Goal: Task Accomplishment & Management: Manage account settings

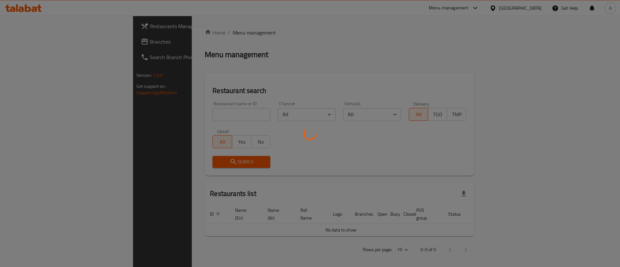
click at [191, 114] on div at bounding box center [310, 133] width 620 height 267
click at [192, 116] on div at bounding box center [310, 133] width 620 height 267
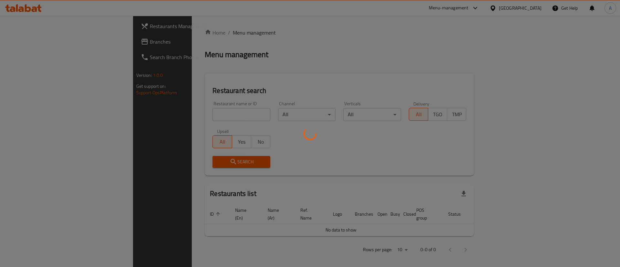
click at [196, 112] on div at bounding box center [310, 133] width 620 height 267
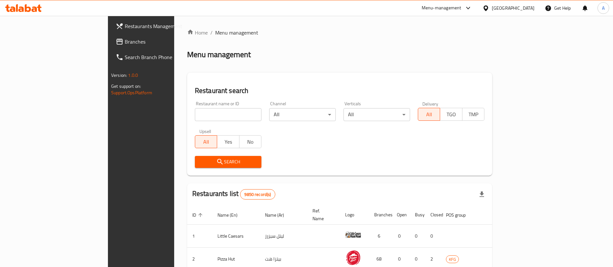
click at [198, 113] on input "search" at bounding box center [228, 114] width 67 height 13
click button "Search" at bounding box center [228, 162] width 67 height 12
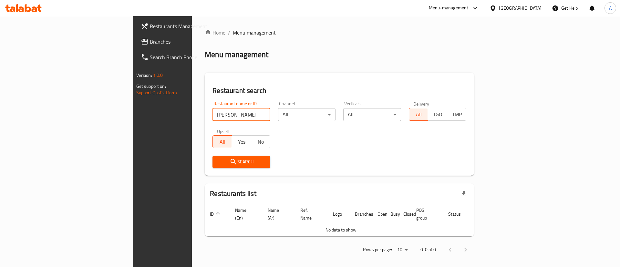
type input "[PERSON_NAME]"
click button "Search" at bounding box center [241, 162] width 58 height 12
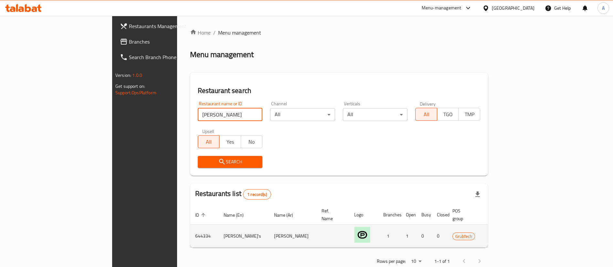
click at [529, 234] on icon "enhanced table" at bounding box center [525, 236] width 7 height 5
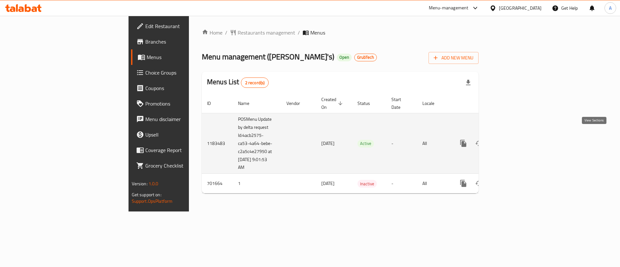
click at [518, 136] on link "enhanced table" at bounding box center [509, 143] width 15 height 15
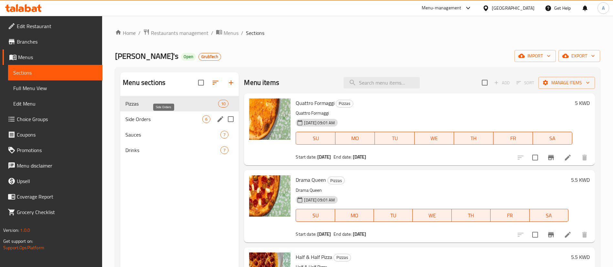
click at [169, 121] on span "Side Orders" at bounding box center [163, 119] width 77 height 8
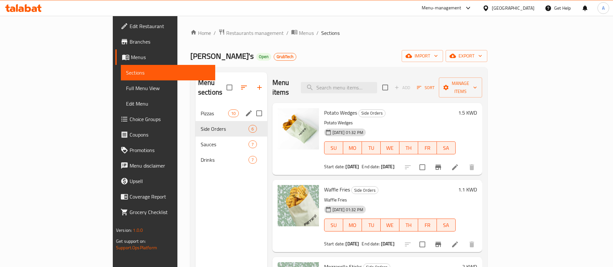
click at [195, 108] on div "Pizzas 10" at bounding box center [231, 113] width 72 height 15
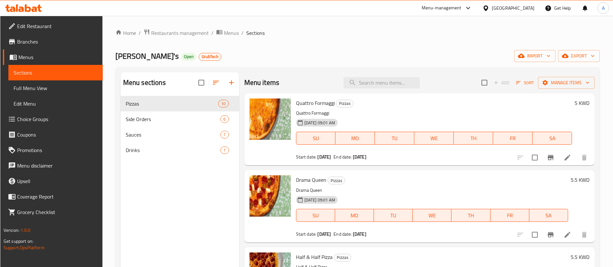
click at [313, 177] on span "Drama Queen" at bounding box center [311, 180] width 30 height 10
